Goal: Task Accomplishment & Management: Complete application form

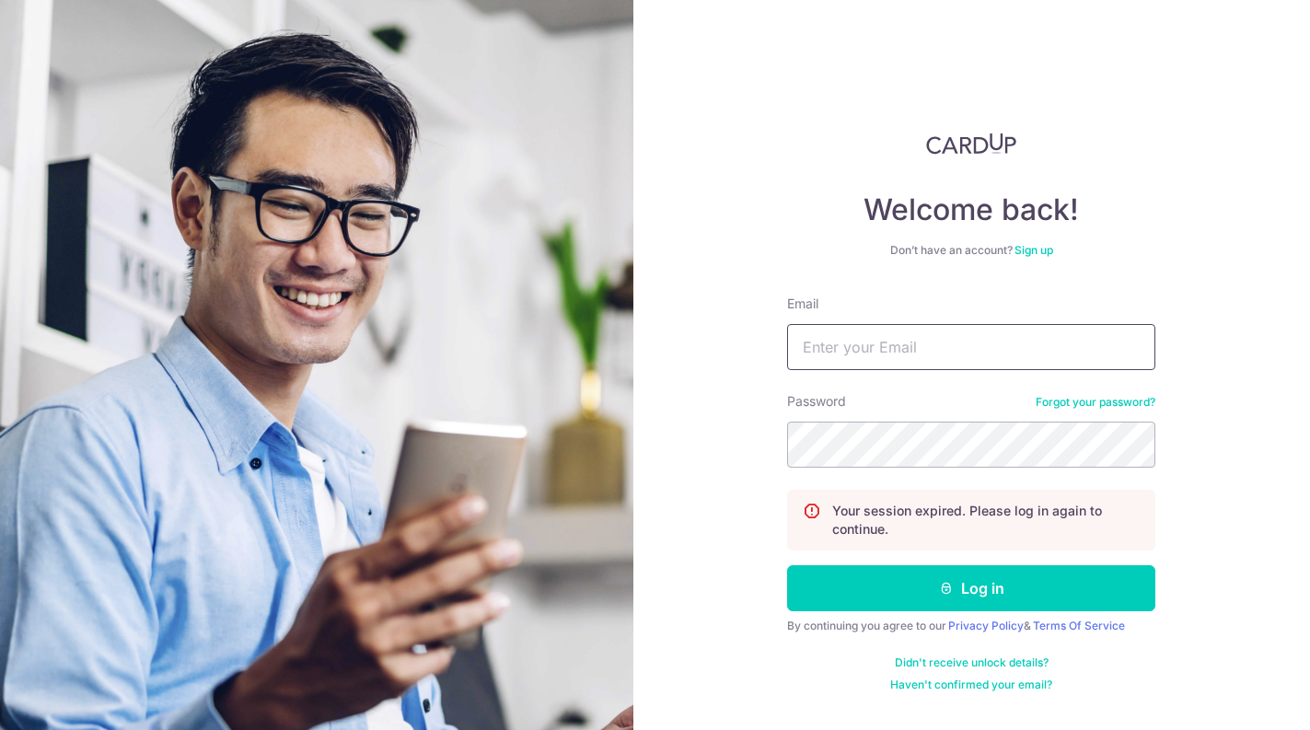
type input "[PERSON_NAME][EMAIL_ADDRESS][DOMAIN_NAME]"
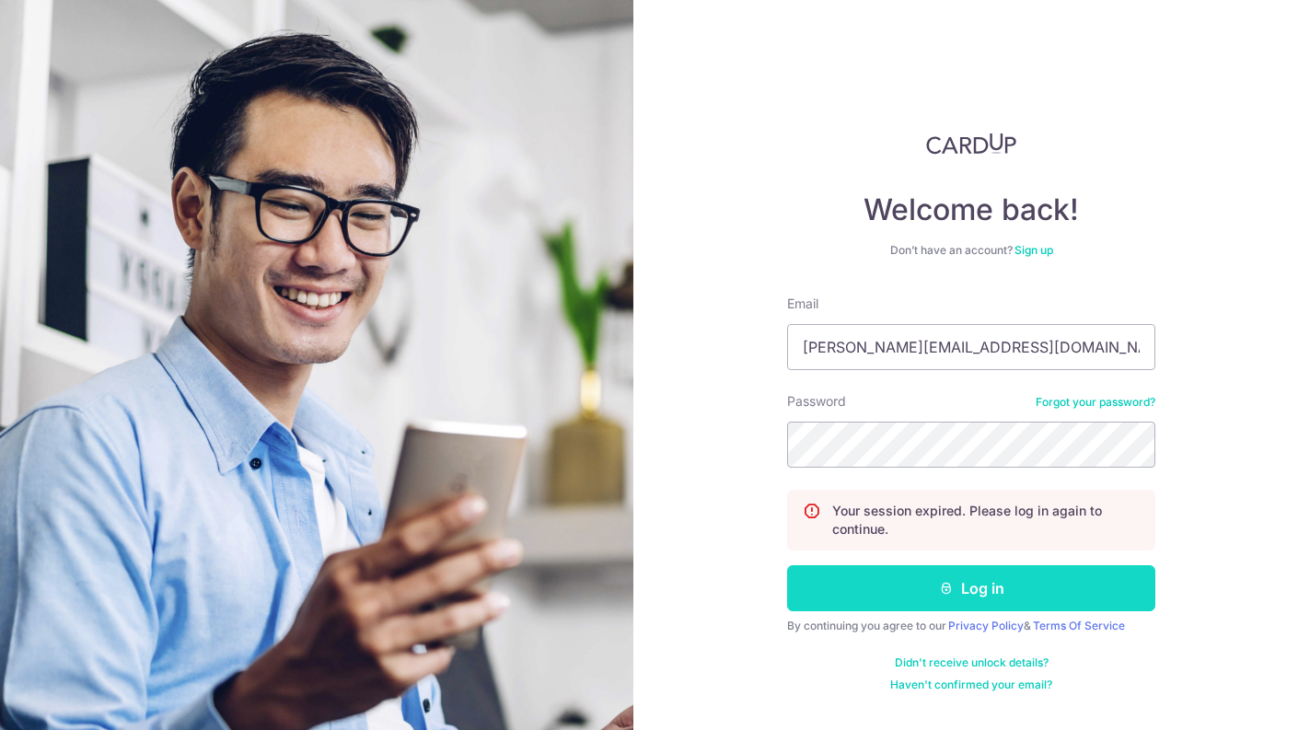
click at [916, 589] on button "Log in" at bounding box center [971, 588] width 368 height 46
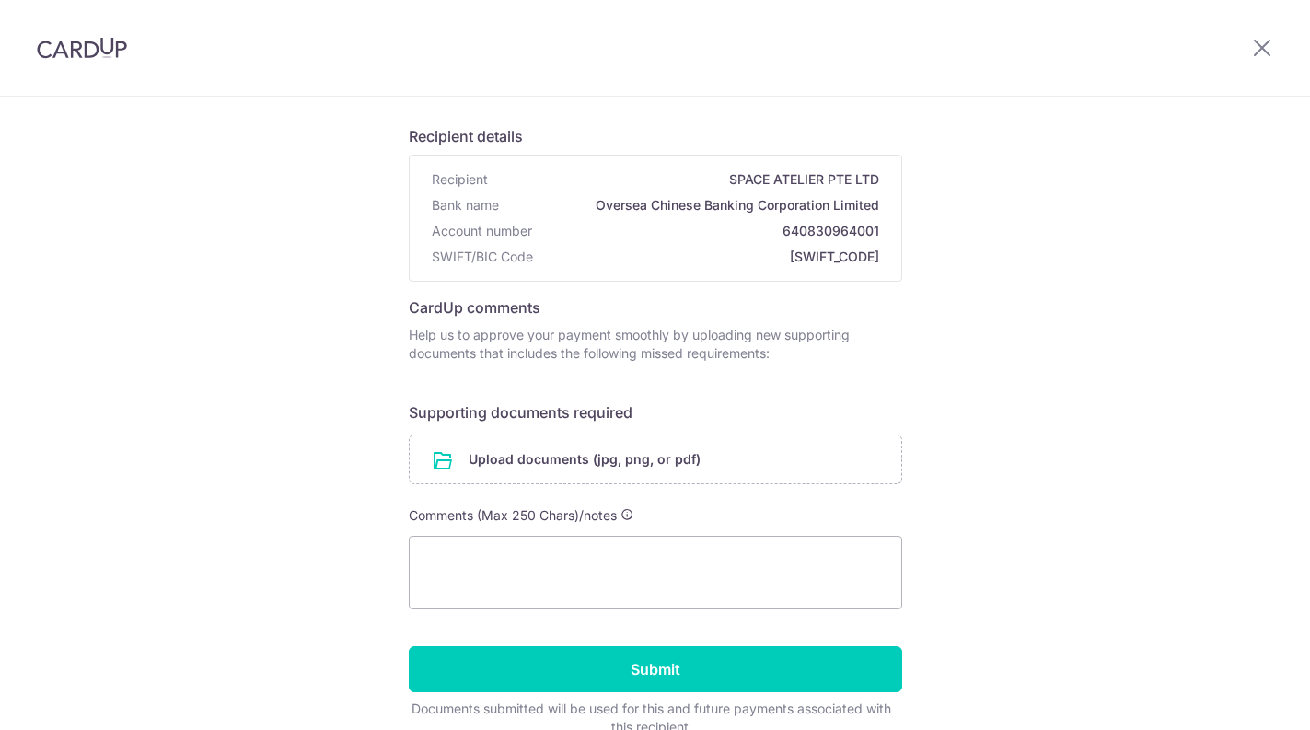
scroll to position [110, 0]
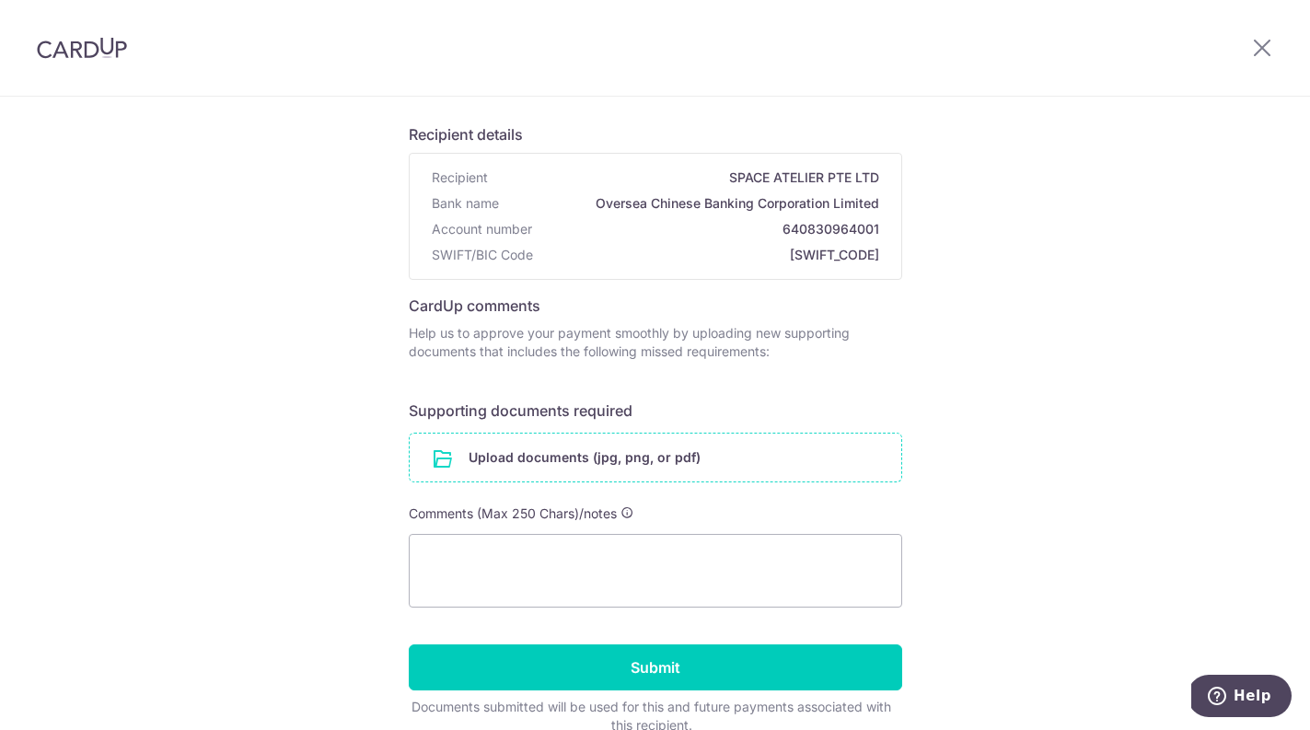
click at [594, 452] on input "file" at bounding box center [655, 457] width 491 height 48
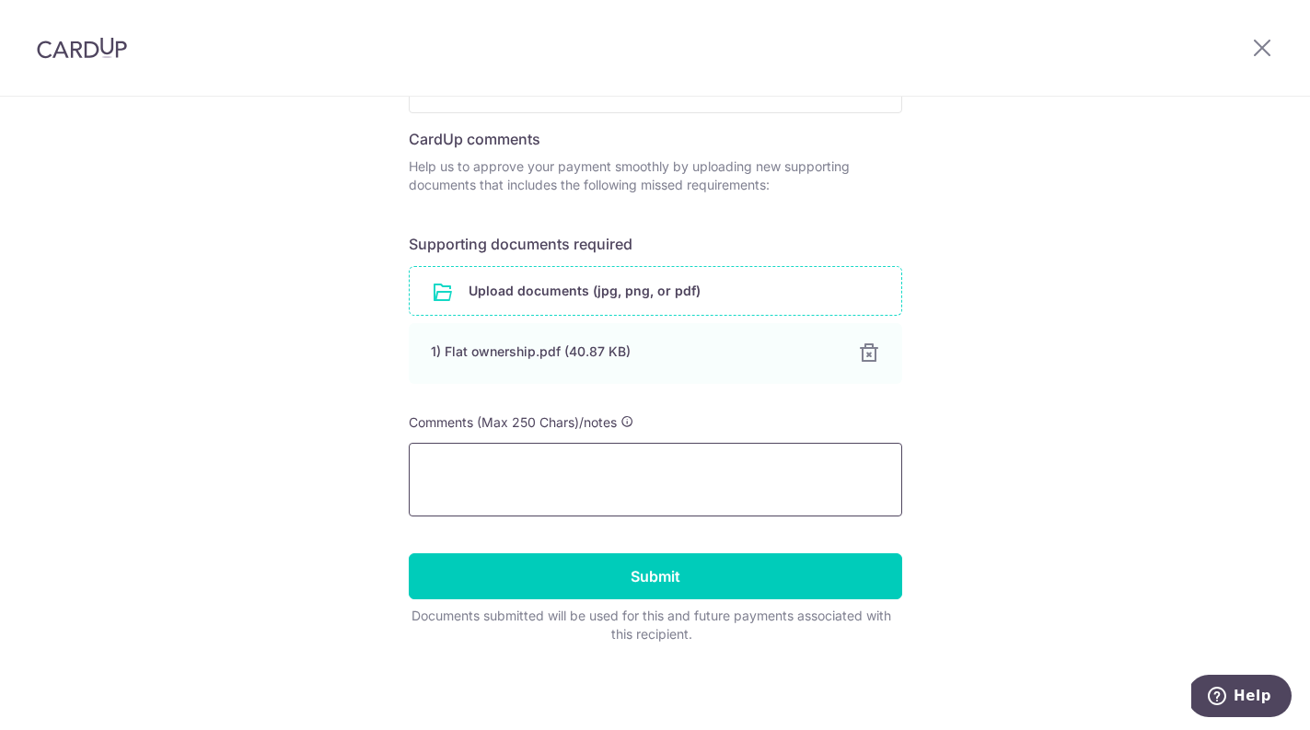
scroll to position [276, 0]
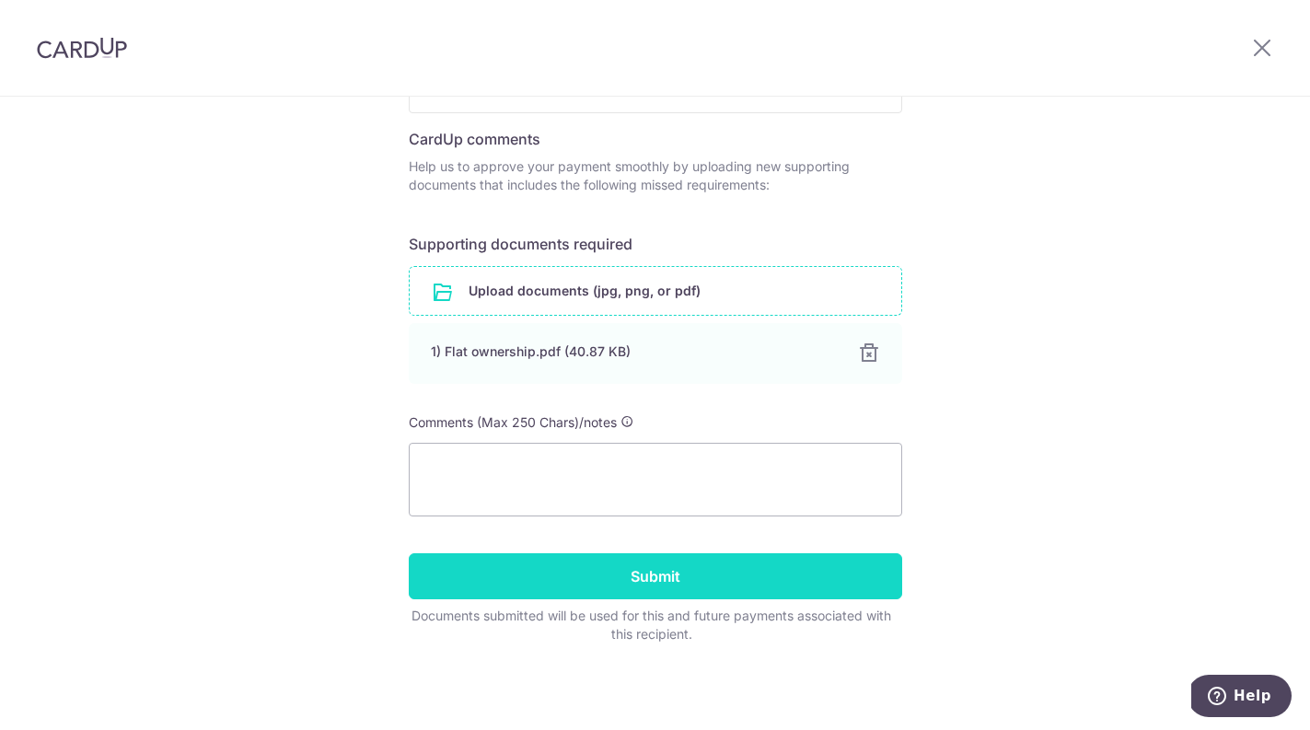
click at [690, 569] on input "Submit" at bounding box center [655, 576] width 493 height 46
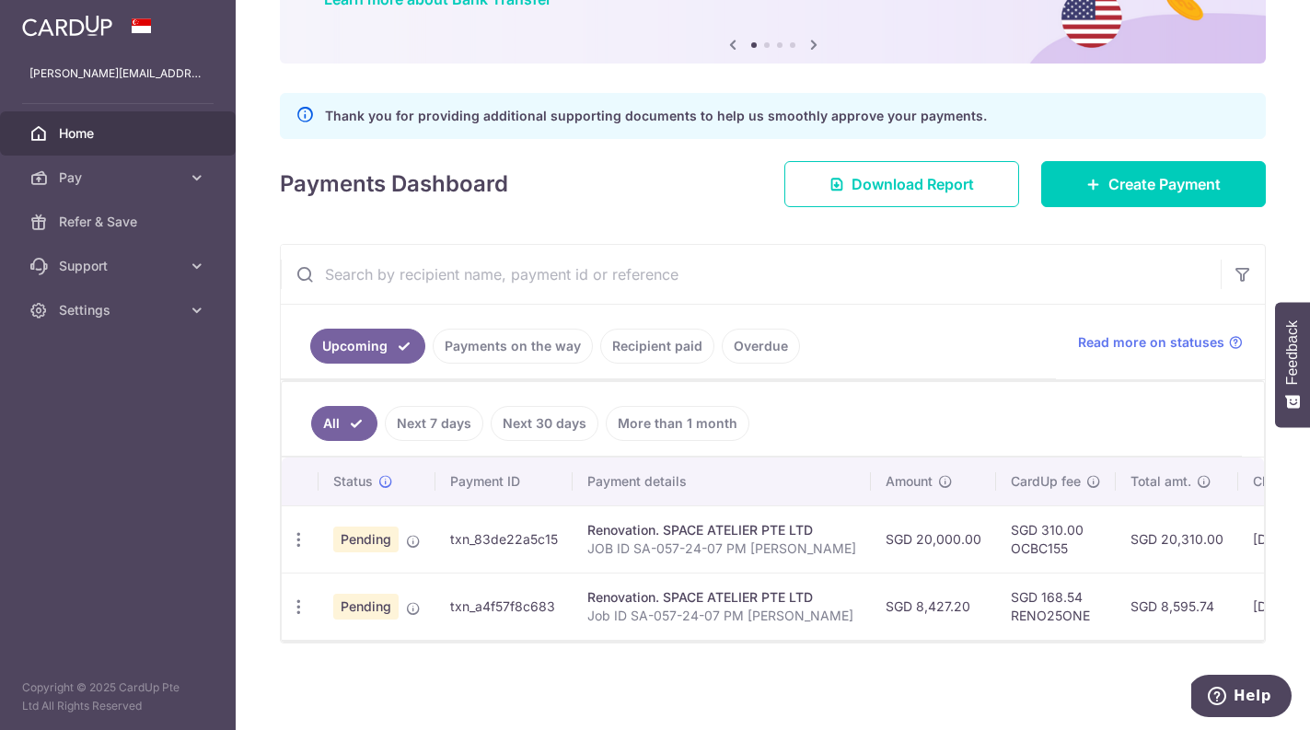
scroll to position [172, 0]
